Goal: Information Seeking & Learning: Learn about a topic

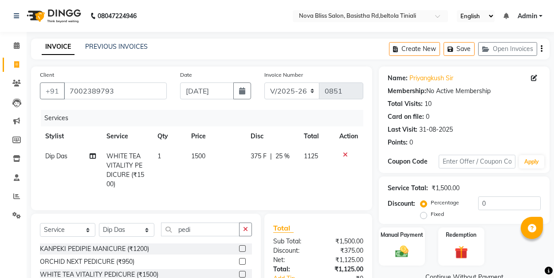
select select "6211"
select select "service"
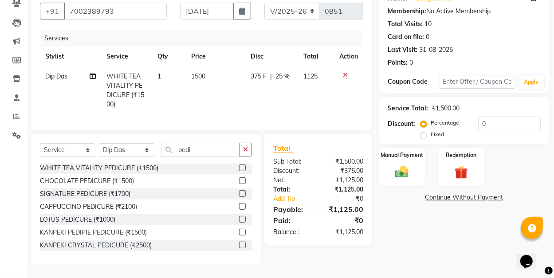
scroll to position [84, 0]
click at [125, 148] on select "Select Stylist [PERSON_NAME] [PERSON_NAME] [PERSON_NAME] Dip [PERSON_NAME] jara…" at bounding box center [126, 150] width 55 height 14
select select "85231"
click at [99, 143] on select "Select Stylist [PERSON_NAME] [PERSON_NAME] [PERSON_NAME] Dip [PERSON_NAME] jara…" at bounding box center [126, 150] width 55 height 14
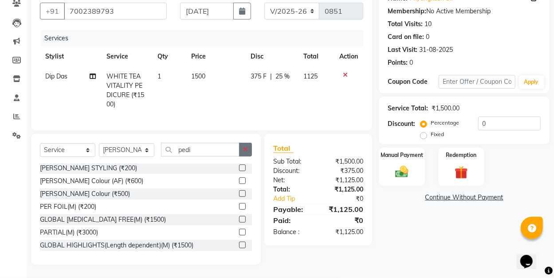
click at [249, 147] on button "button" at bounding box center [245, 150] width 13 height 14
click at [186, 150] on input "text" at bounding box center [206, 150] width 91 height 14
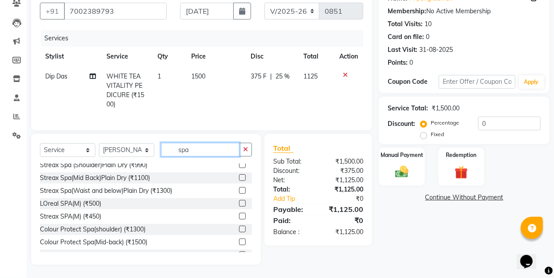
scroll to position [336, 0]
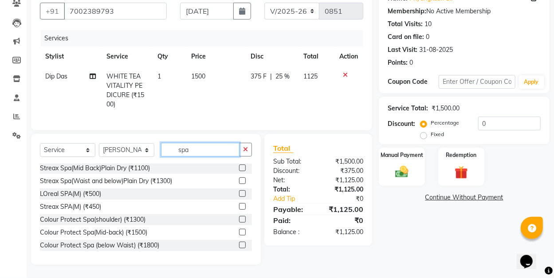
type input "spa"
click at [239, 194] on label at bounding box center [242, 193] width 7 height 7
click at [239, 194] on input "checkbox" at bounding box center [242, 194] width 6 height 6
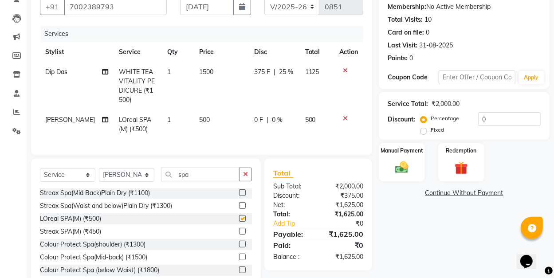
checkbox input "false"
click at [272, 116] on span "0 %" at bounding box center [277, 119] width 11 height 9
select select "85231"
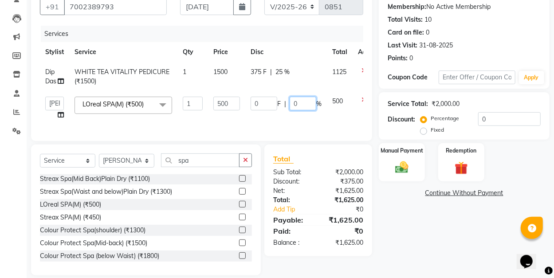
click at [297, 101] on input "0" at bounding box center [303, 104] width 27 height 14
type input "25"
click at [269, 126] on div "Services Stylist Service Qty Price Disc Total Action Dip Das WHITE TEA VITALITY…" at bounding box center [202, 79] width 324 height 107
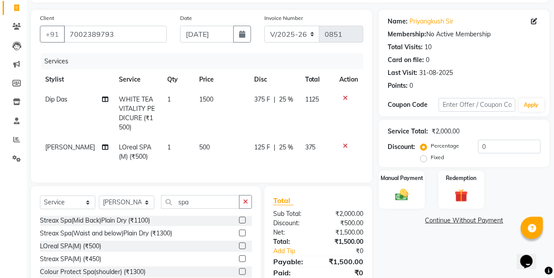
scroll to position [114, 0]
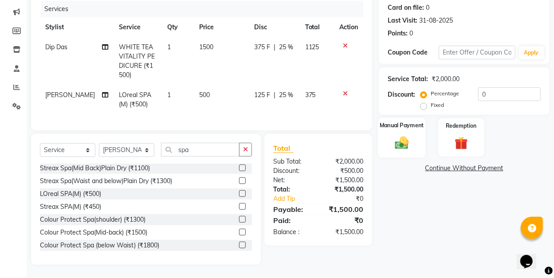
click at [388, 134] on div "Manual Payment" at bounding box center [402, 138] width 48 height 40
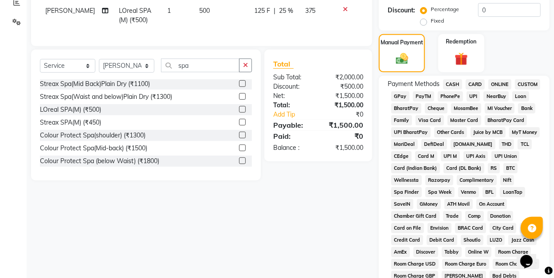
scroll to position [202, 0]
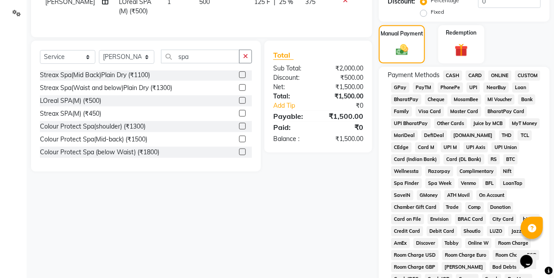
click at [401, 88] on span "GPay" at bounding box center [401, 88] width 18 height 10
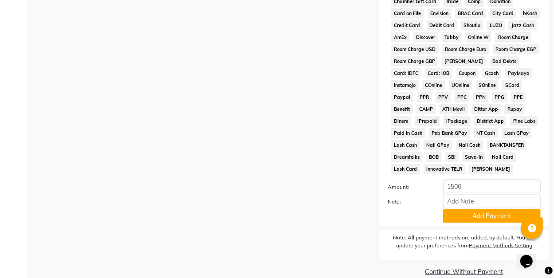
scroll to position [425, 0]
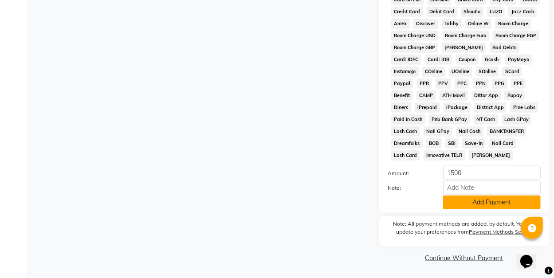
click at [497, 203] on button "Add Payment" at bounding box center [492, 203] width 98 height 14
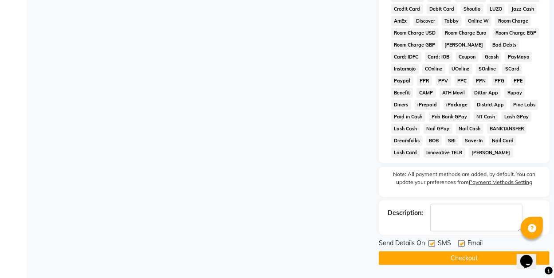
scroll to position [428, 0]
click at [462, 257] on button "Checkout" at bounding box center [464, 258] width 171 height 14
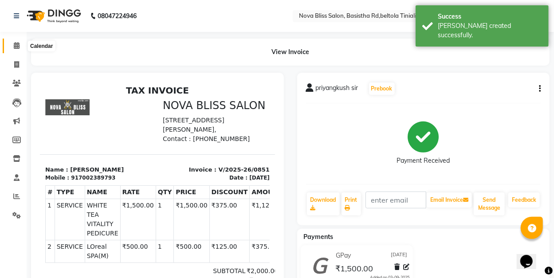
click at [16, 45] on icon at bounding box center [17, 45] width 6 height 7
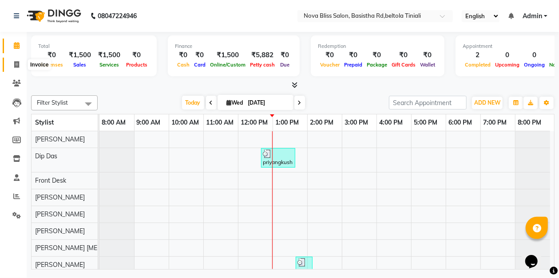
click at [16, 64] on icon at bounding box center [16, 64] width 5 height 7
select select "service"
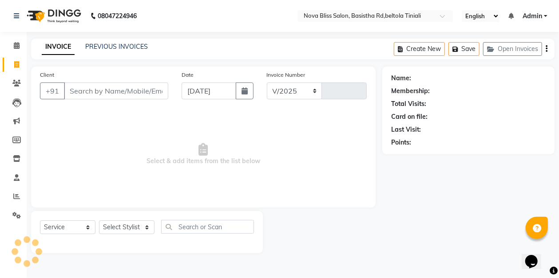
select select "6211"
type input "0852"
click at [15, 47] on icon at bounding box center [17, 45] width 6 height 7
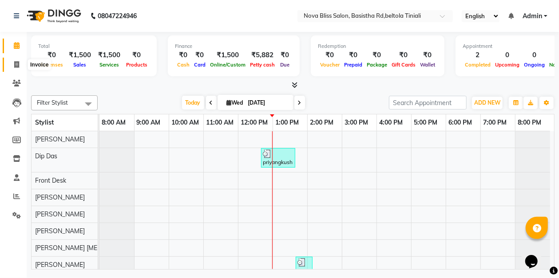
click at [16, 64] on icon at bounding box center [16, 64] width 5 height 7
select select "service"
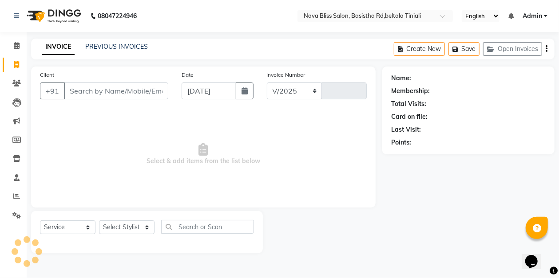
select select "6211"
type input "0852"
click at [123, 225] on select "Select Stylist [PERSON_NAME] [PERSON_NAME] [PERSON_NAME] Dip [PERSON_NAME] jara…" at bounding box center [126, 228] width 55 height 14
select select "70880"
click at [99, 221] on select "Select Stylist [PERSON_NAME] [PERSON_NAME] [PERSON_NAME] Dip [PERSON_NAME] jara…" at bounding box center [126, 228] width 55 height 14
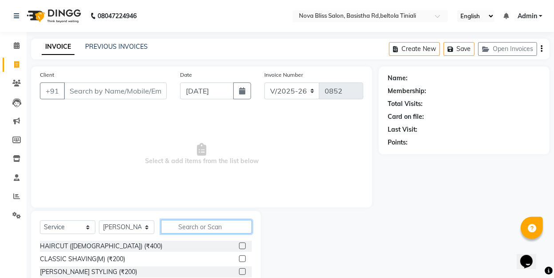
click at [187, 225] on input "text" at bounding box center [206, 227] width 91 height 14
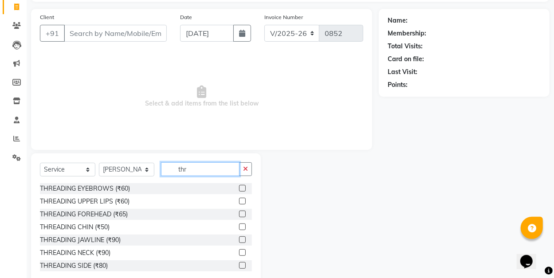
scroll to position [77, 0]
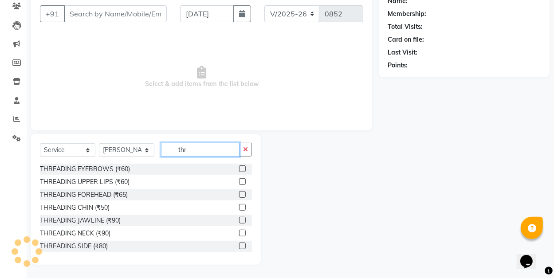
type input "thr"
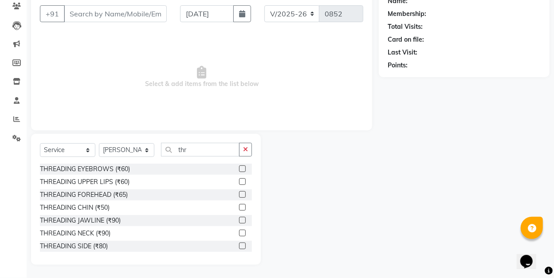
click at [239, 169] on label at bounding box center [242, 169] width 7 height 7
click at [239, 169] on input "checkbox" at bounding box center [242, 169] width 6 height 6
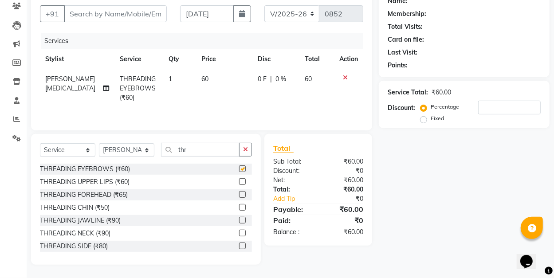
checkbox input "false"
click at [447, 43] on div "Card on file:" at bounding box center [464, 39] width 153 height 9
click at [247, 147] on icon "button" at bounding box center [245, 149] width 5 height 6
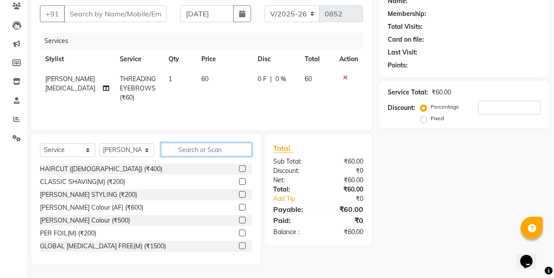
click at [185, 150] on input "text" at bounding box center [206, 150] width 91 height 14
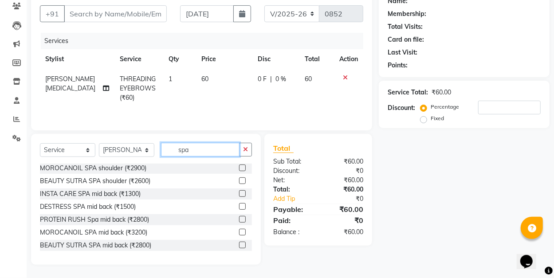
scroll to position [89, 0]
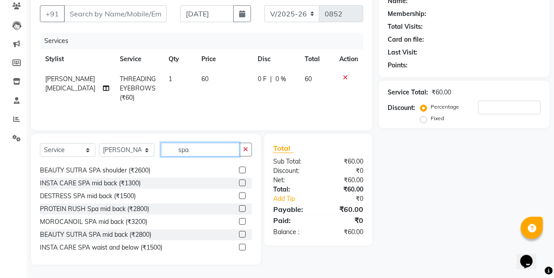
type input "spa"
click at [239, 209] on label at bounding box center [242, 209] width 7 height 7
click at [239, 209] on input "checkbox" at bounding box center [242, 209] width 6 height 6
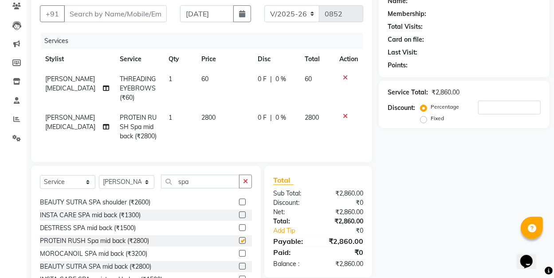
checkbox input "false"
click at [493, 107] on input "number" at bounding box center [510, 108] width 63 height 14
type input "25"
click at [316, 132] on td "2100" at bounding box center [317, 127] width 35 height 39
select select "70880"
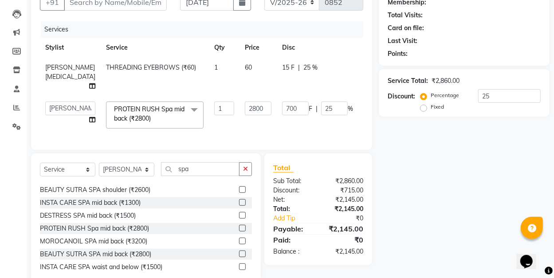
scroll to position [103, 0]
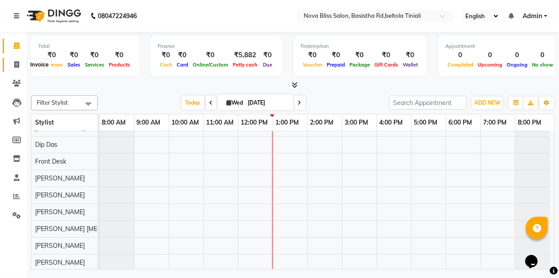
click at [21, 65] on span at bounding box center [17, 65] width 16 height 10
select select "service"
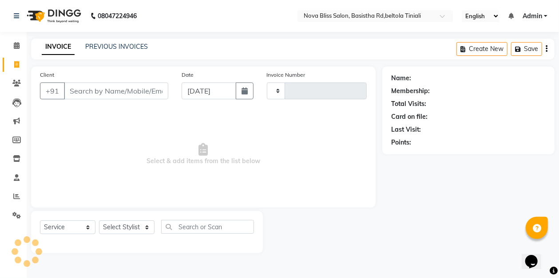
type input "0851"
select select "6211"
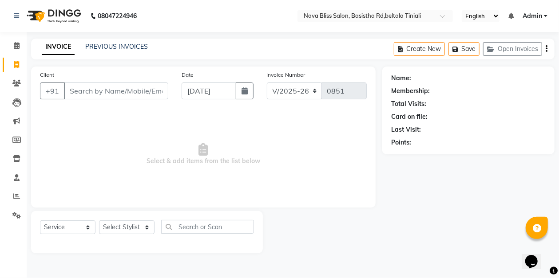
click at [98, 90] on input "Client" at bounding box center [116, 91] width 104 height 17
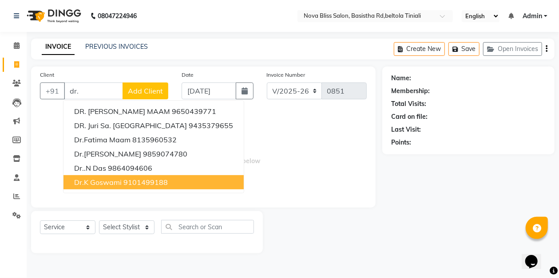
click at [123, 183] on ngb-highlight "9101499188" at bounding box center [145, 182] width 44 height 9
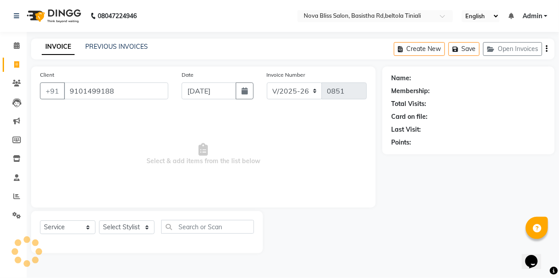
type input "9101499188"
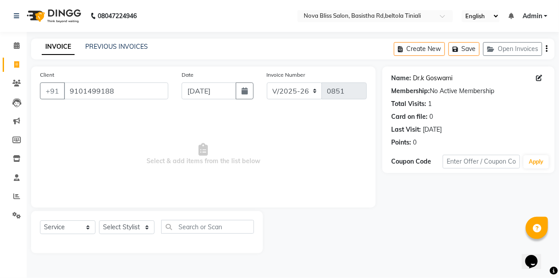
click at [431, 76] on link "Dr.k Goswami" at bounding box center [433, 78] width 40 height 9
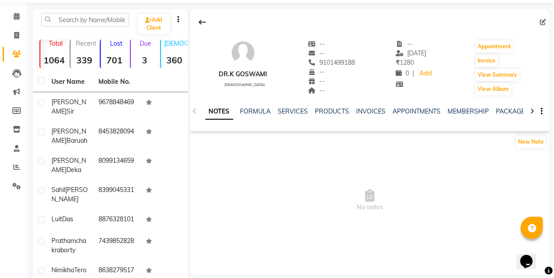
scroll to position [29, 0]
click at [292, 111] on link "SERVICES" at bounding box center [293, 111] width 30 height 8
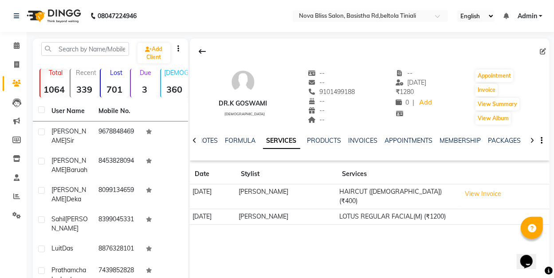
click at [202, 51] on icon at bounding box center [202, 51] width 7 height 7
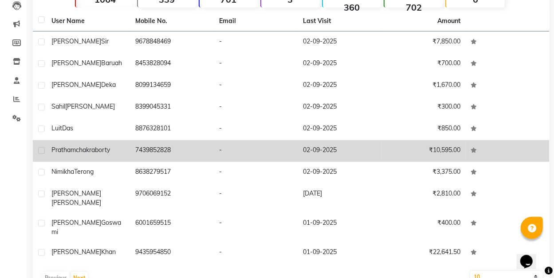
scroll to position [106, 0]
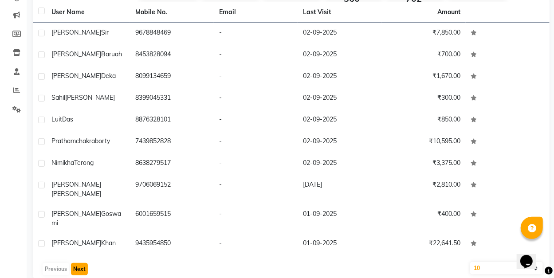
click at [82, 263] on button "Next" at bounding box center [79, 269] width 17 height 12
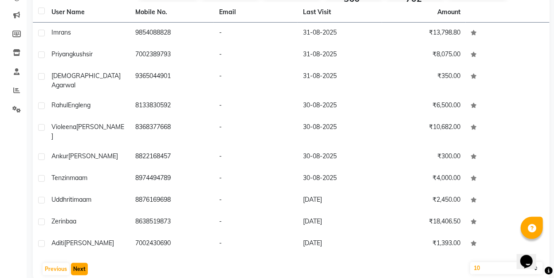
click at [82, 263] on button "Next" at bounding box center [79, 269] width 17 height 12
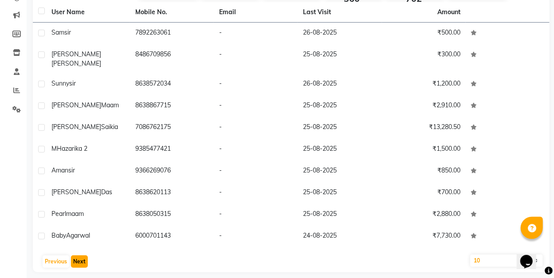
click at [81, 256] on button "Next" at bounding box center [79, 262] width 17 height 12
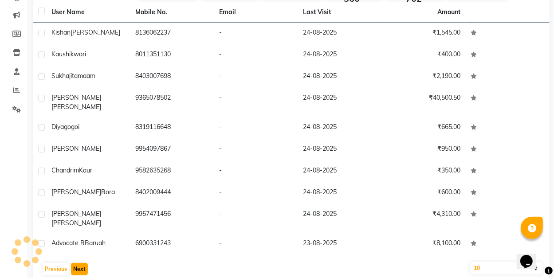
click at [81, 263] on button "Next" at bounding box center [79, 269] width 17 height 12
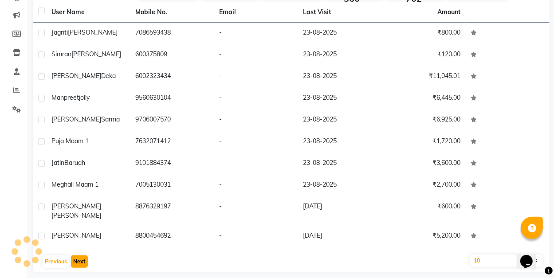
click at [81, 256] on button "Next" at bounding box center [79, 262] width 17 height 12
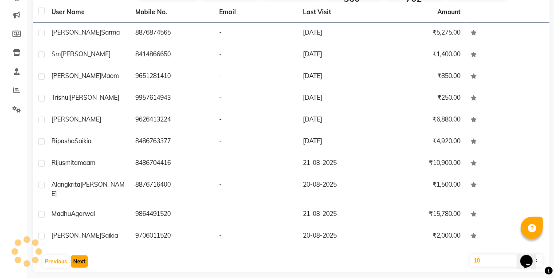
click at [81, 256] on button "Next" at bounding box center [79, 262] width 17 height 12
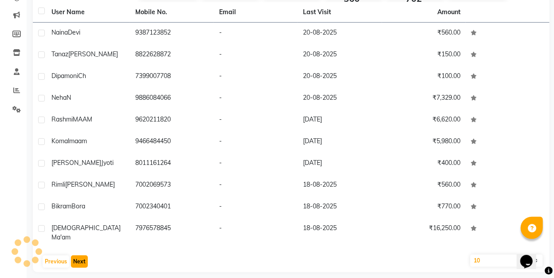
click at [81, 256] on button "Next" at bounding box center [79, 262] width 17 height 12
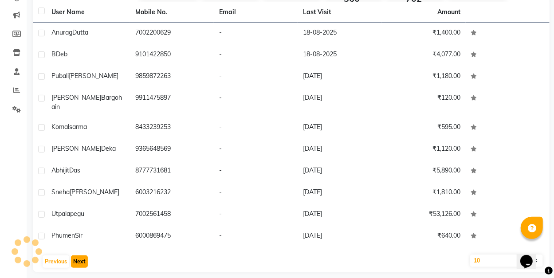
click at [81, 256] on button "Next" at bounding box center [79, 262] width 17 height 12
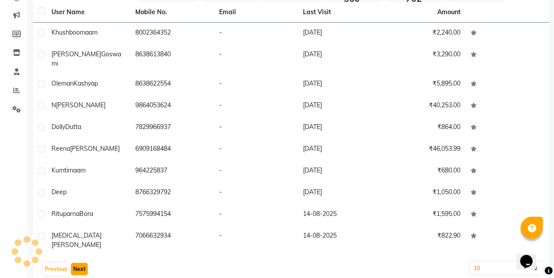
click at [81, 263] on button "Next" at bounding box center [79, 269] width 17 height 12
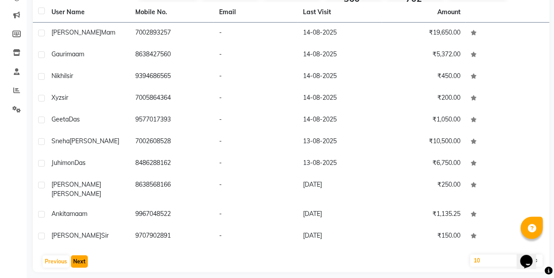
click at [81, 256] on button "Next" at bounding box center [79, 262] width 17 height 12
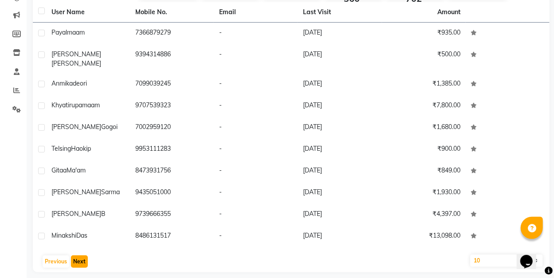
click at [81, 256] on button "Next" at bounding box center [79, 262] width 17 height 12
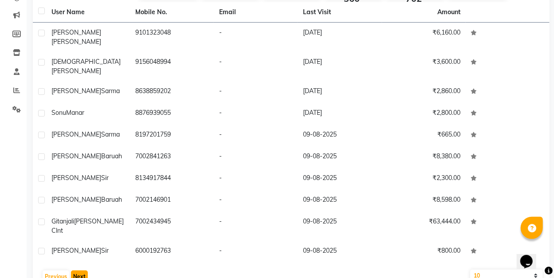
click at [80, 271] on button "Next" at bounding box center [79, 277] width 17 height 12
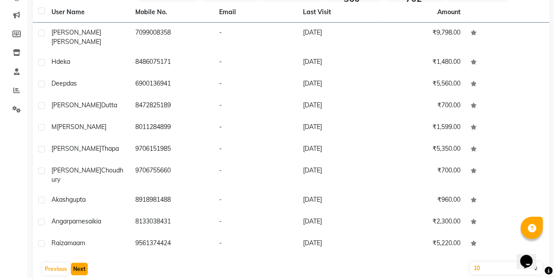
click at [79, 263] on button "Next" at bounding box center [79, 269] width 17 height 12
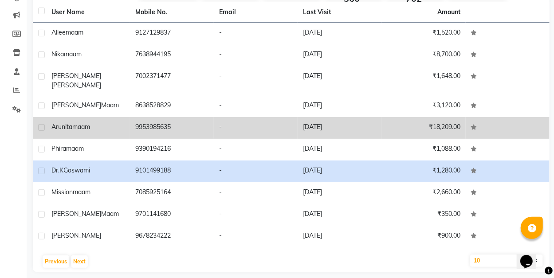
click at [327, 120] on td "02-08-2025" at bounding box center [340, 128] width 84 height 22
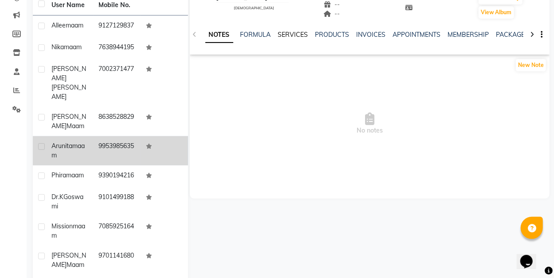
click at [291, 34] on link "SERVICES" at bounding box center [293, 35] width 30 height 8
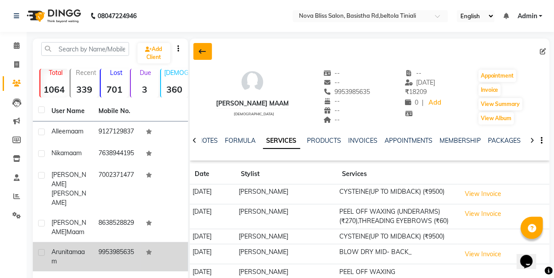
click at [200, 51] on icon at bounding box center [202, 51] width 7 height 7
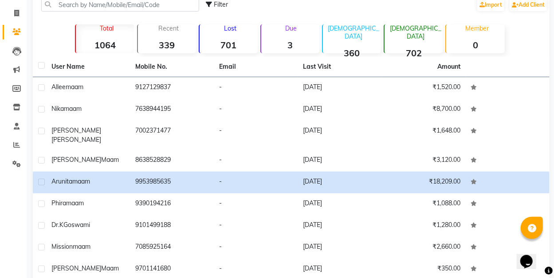
scroll to position [59, 0]
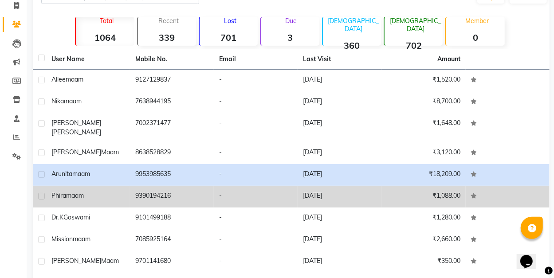
click at [319, 188] on td "02-08-2025" at bounding box center [340, 197] width 84 height 22
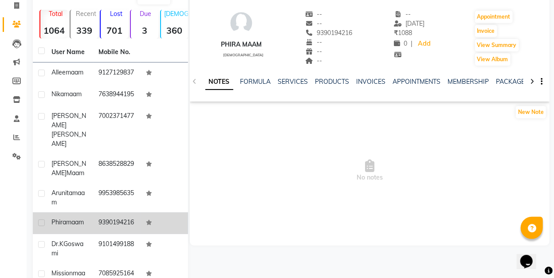
click at [292, 75] on div "NOTES FORMULA SERVICES PRODUCTS INVOICES APPOINTMENTS MEMBERSHIP PACKAGES VOUCH…" at bounding box center [370, 82] width 360 height 31
click at [299, 79] on link "SERVICES" at bounding box center [293, 82] width 30 height 8
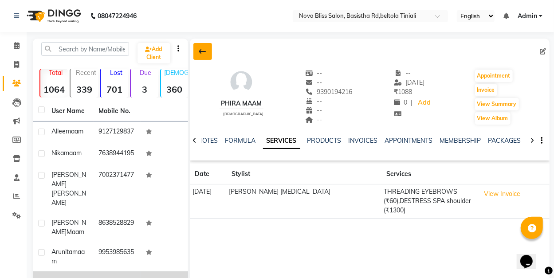
click at [200, 51] on icon at bounding box center [202, 51] width 7 height 7
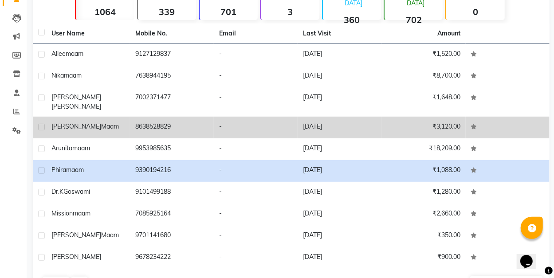
scroll to position [89, 0]
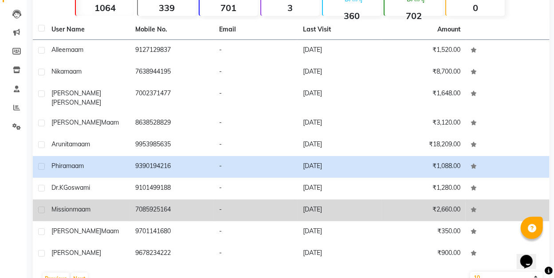
click at [313, 201] on td "02-08-2025" at bounding box center [340, 211] width 84 height 22
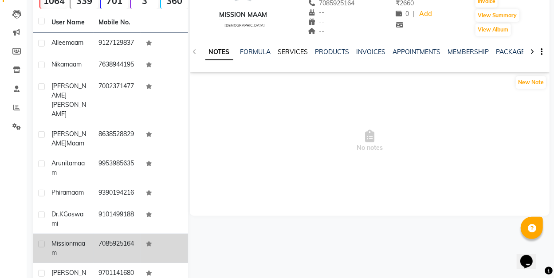
click at [290, 55] on link "SERVICES" at bounding box center [293, 52] width 30 height 8
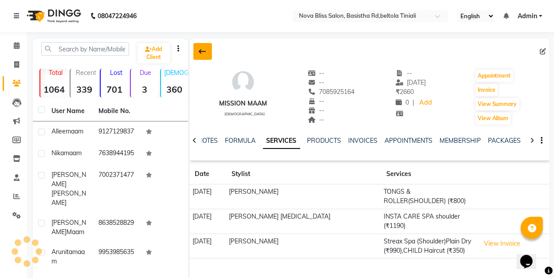
click at [199, 51] on icon at bounding box center [202, 51] width 7 height 7
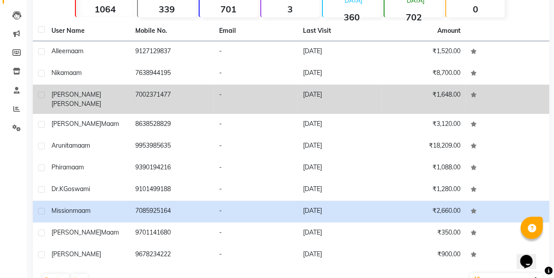
scroll to position [89, 0]
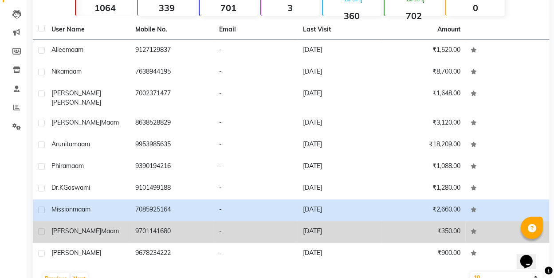
click at [315, 224] on td "02-08-2025" at bounding box center [340, 233] width 84 height 22
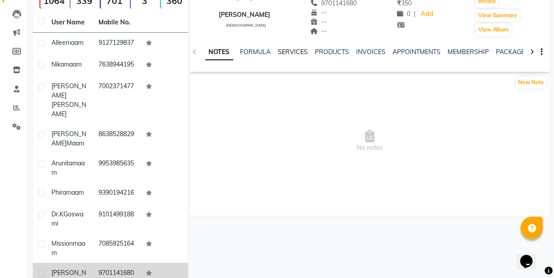
click at [300, 49] on link "SERVICES" at bounding box center [293, 52] width 30 height 8
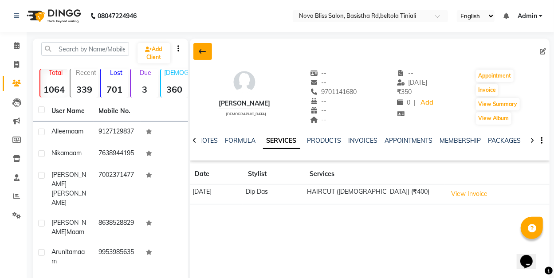
click at [202, 50] on icon at bounding box center [202, 51] width 7 height 7
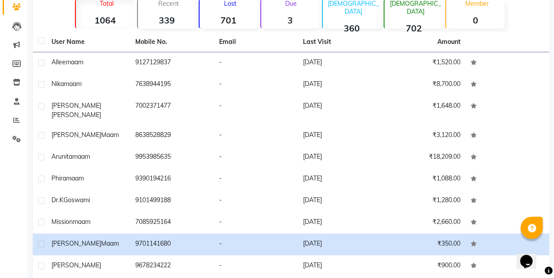
scroll to position [106, 0]
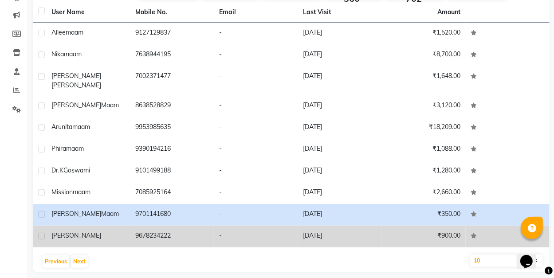
click at [304, 226] on td "02-08-2025" at bounding box center [340, 237] width 84 height 22
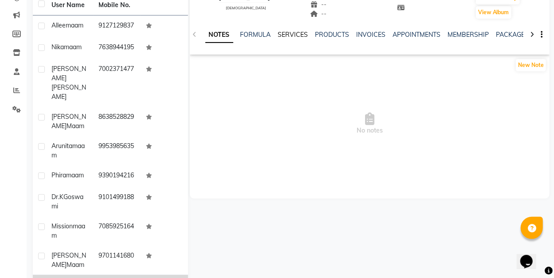
click at [293, 36] on link "SERVICES" at bounding box center [293, 35] width 30 height 8
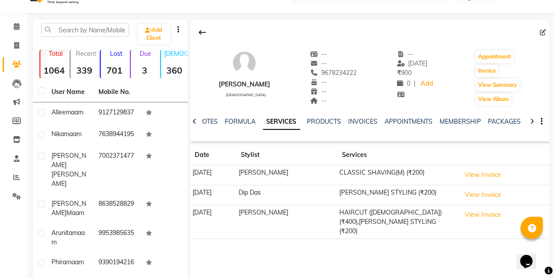
scroll to position [29, 0]
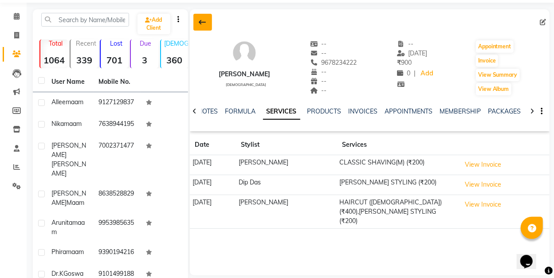
click at [201, 22] on icon at bounding box center [202, 22] width 7 height 7
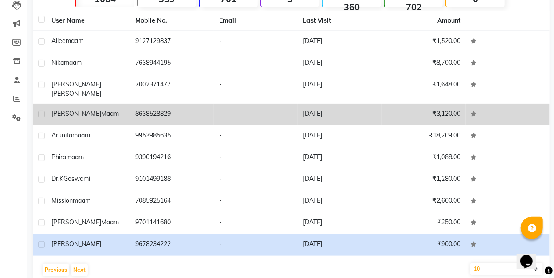
scroll to position [106, 0]
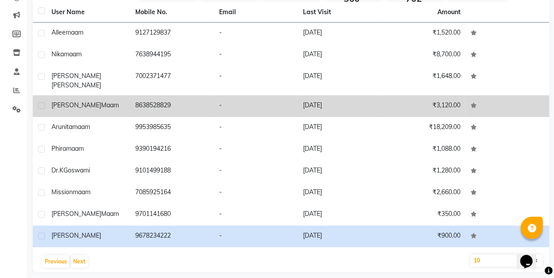
click at [321, 97] on td "02-08-2025" at bounding box center [340, 106] width 84 height 22
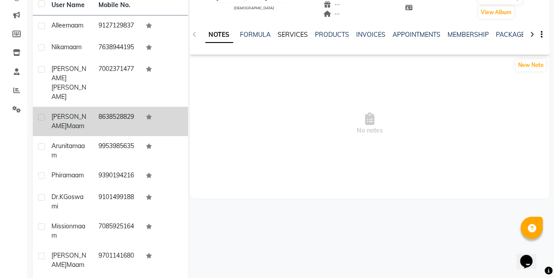
click at [297, 35] on link "SERVICES" at bounding box center [293, 35] width 30 height 8
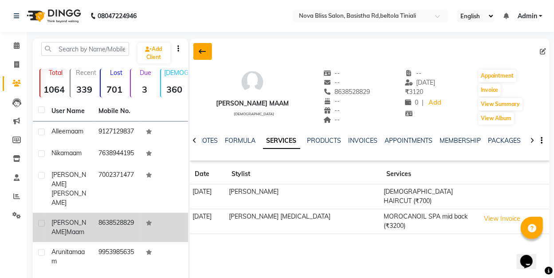
click at [199, 51] on icon at bounding box center [202, 51] width 7 height 7
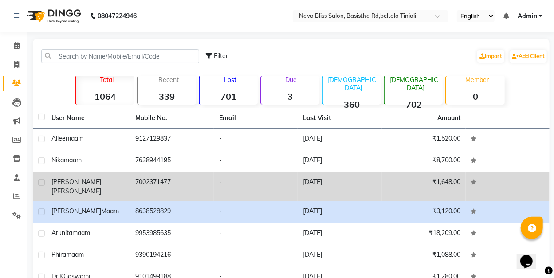
click at [328, 185] on td "03-08-2025" at bounding box center [340, 186] width 84 height 29
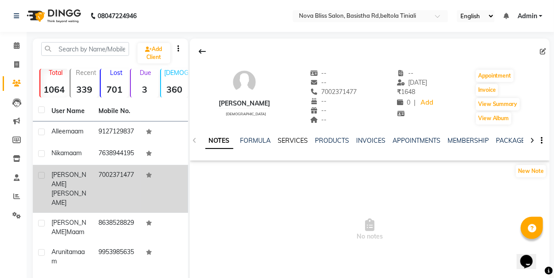
click at [293, 141] on link "SERVICES" at bounding box center [293, 141] width 30 height 8
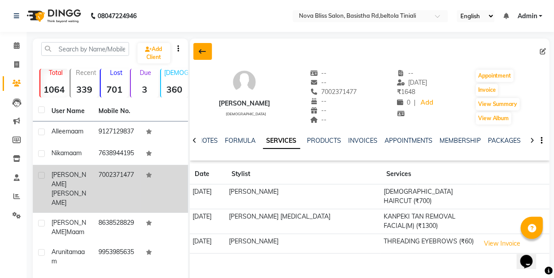
click at [201, 50] on icon at bounding box center [202, 51] width 7 height 7
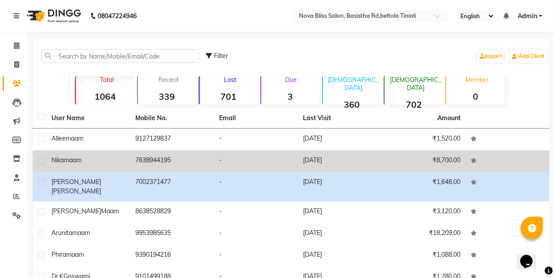
click at [318, 161] on td "03-08-2025" at bounding box center [340, 161] width 84 height 22
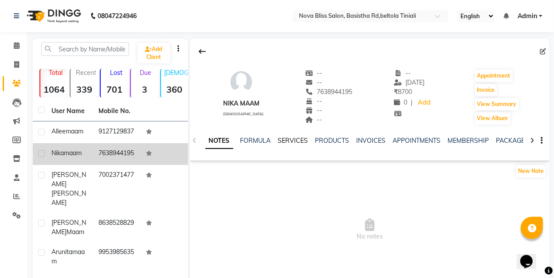
click at [292, 141] on link "SERVICES" at bounding box center [293, 141] width 30 height 8
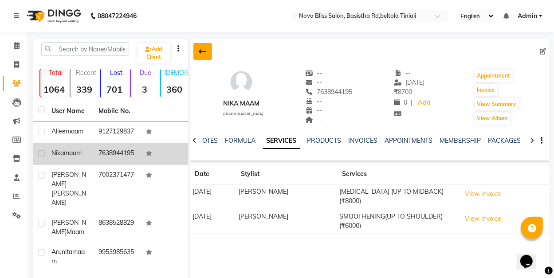
click at [200, 51] on icon at bounding box center [202, 51] width 7 height 7
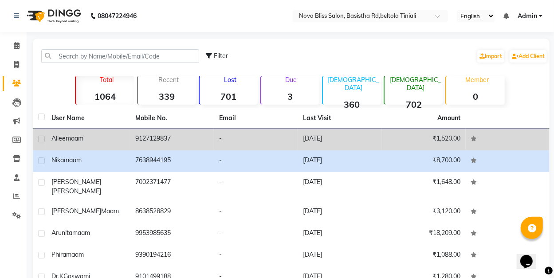
click at [156, 143] on td "9127129837" at bounding box center [172, 140] width 84 height 22
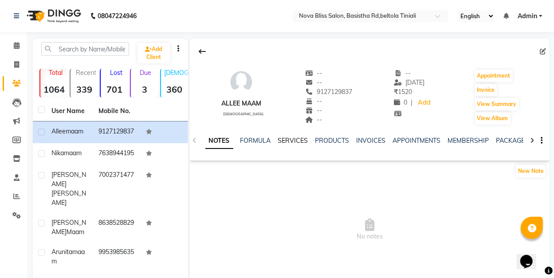
click at [290, 137] on link "SERVICES" at bounding box center [293, 141] width 30 height 8
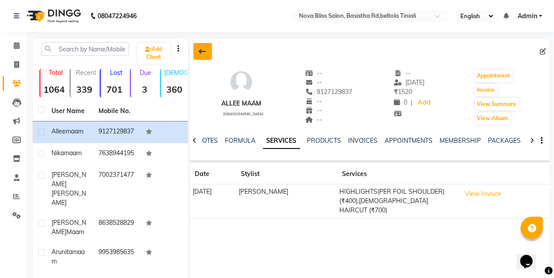
click at [201, 51] on icon at bounding box center [202, 51] width 7 height 7
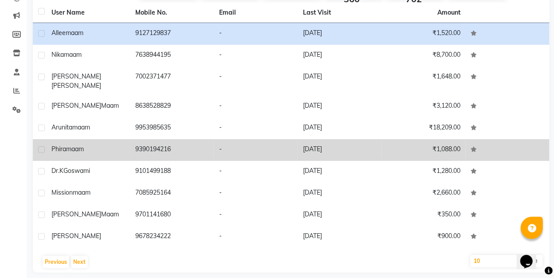
scroll to position [106, 0]
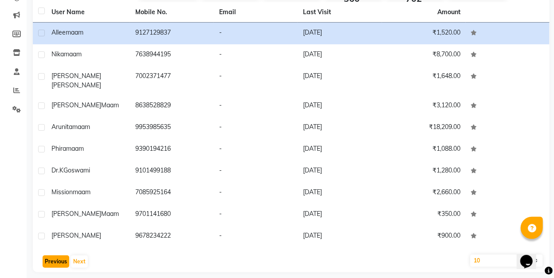
click at [56, 256] on button "Previous" at bounding box center [56, 262] width 27 height 12
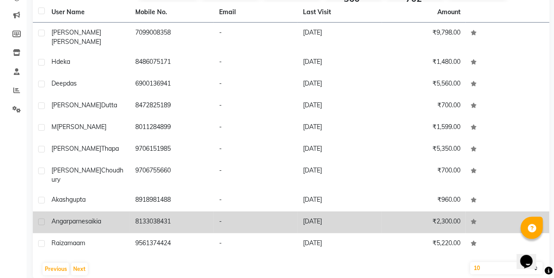
click at [337, 212] on td "03-08-2025" at bounding box center [340, 223] width 84 height 22
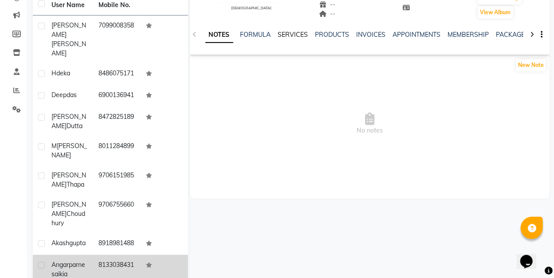
click at [290, 32] on link "SERVICES" at bounding box center [293, 35] width 30 height 8
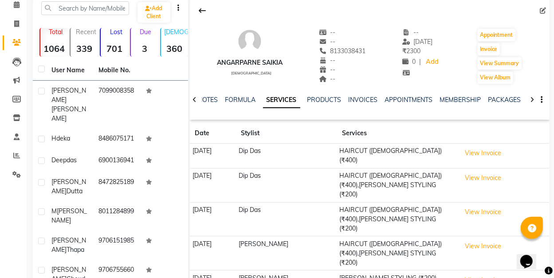
scroll to position [17, 0]
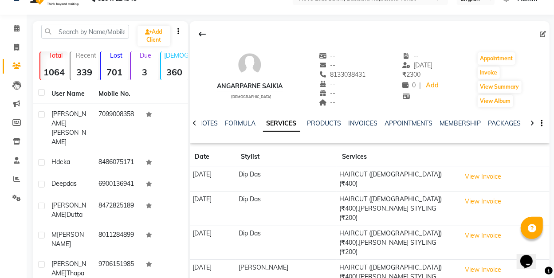
click at [201, 33] on icon at bounding box center [202, 34] width 7 height 7
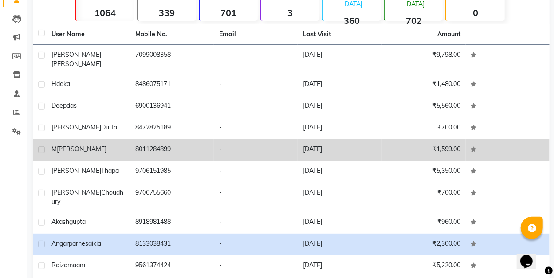
scroll to position [106, 0]
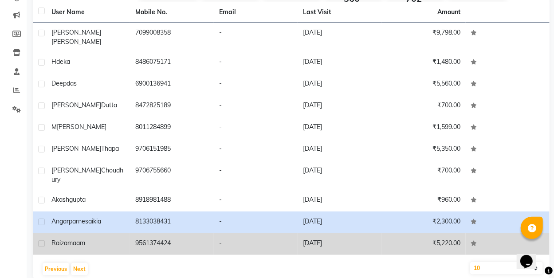
click at [309, 233] on td "03-08-2025" at bounding box center [340, 244] width 84 height 22
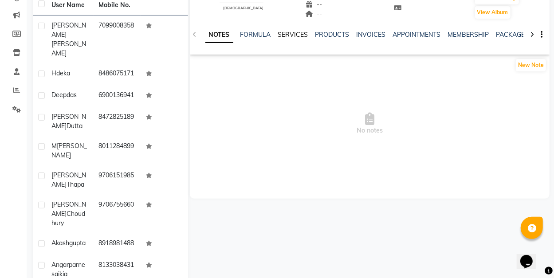
click at [290, 35] on link "SERVICES" at bounding box center [293, 35] width 30 height 8
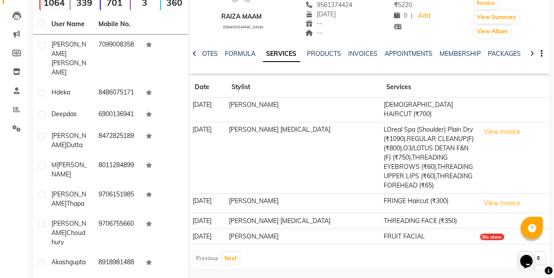
scroll to position [76, 0]
